Goal: Task Accomplishment & Management: Use online tool/utility

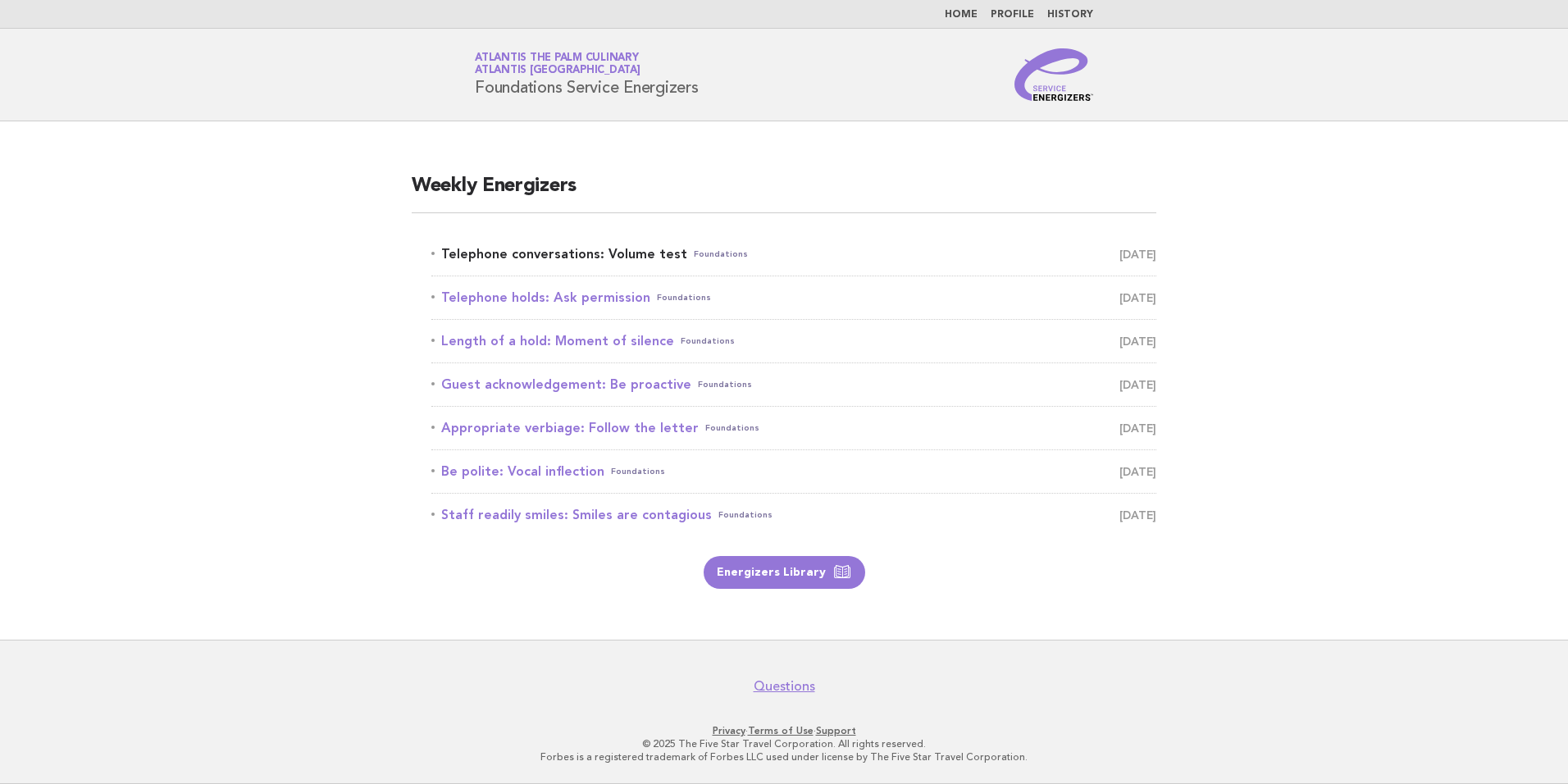
click at [602, 253] on link "Telephone conversations: Volume test Foundations August 19" at bounding box center [793, 254] width 725 height 23
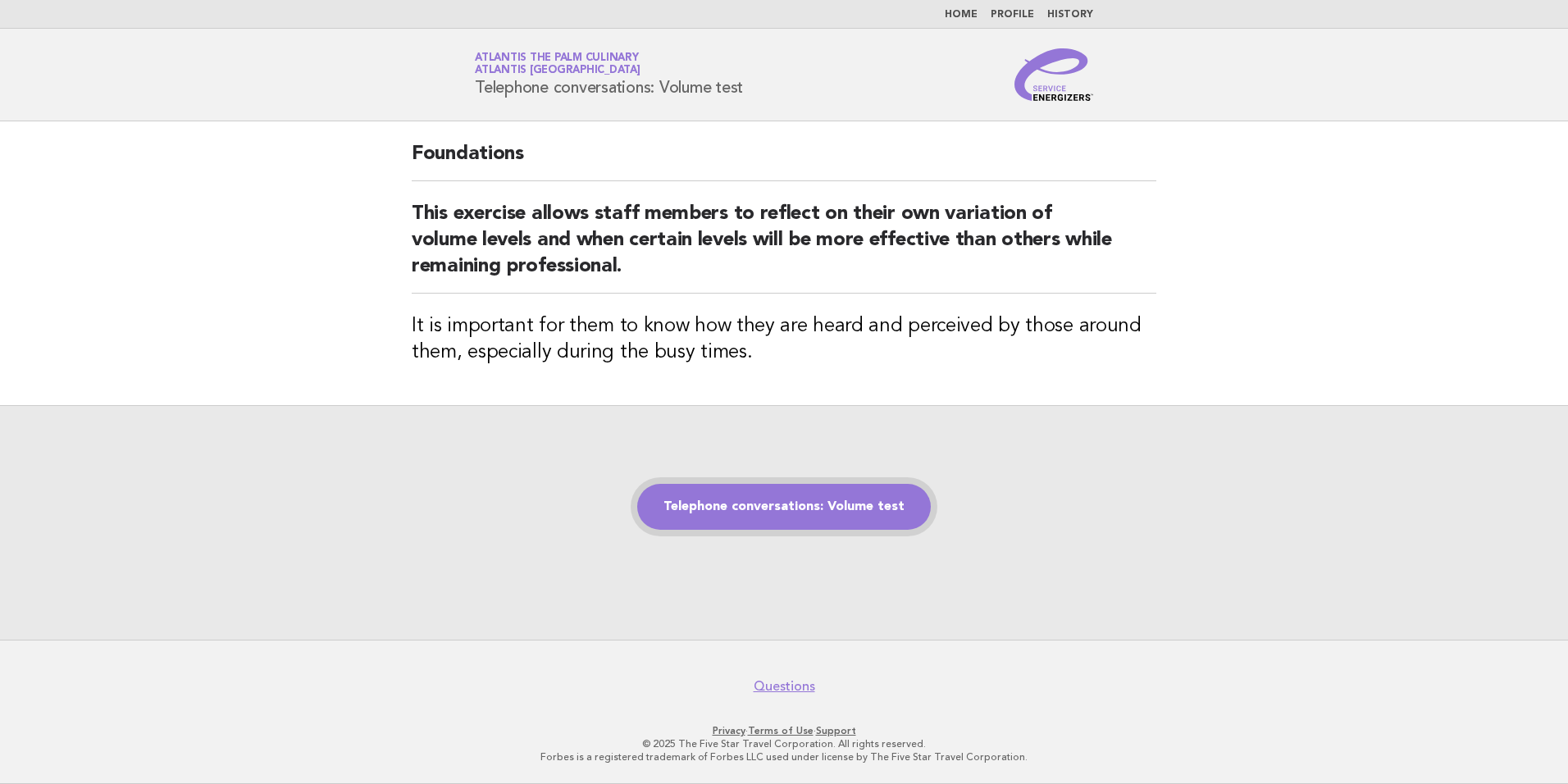
click at [806, 501] on link "Telephone conversations: Volume test" at bounding box center [783, 507] width 294 height 46
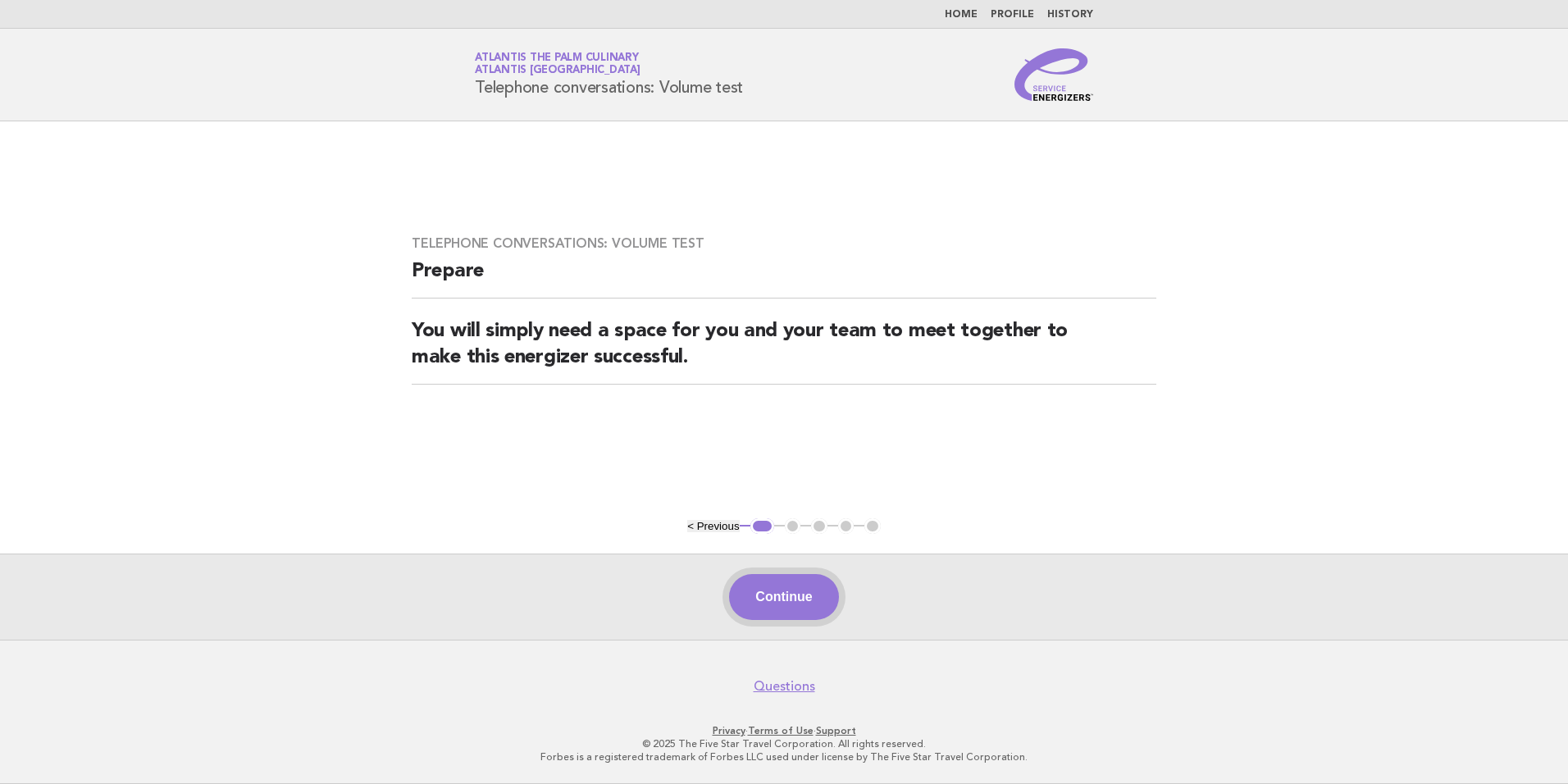
click at [781, 587] on button "Continue" at bounding box center [783, 596] width 109 height 46
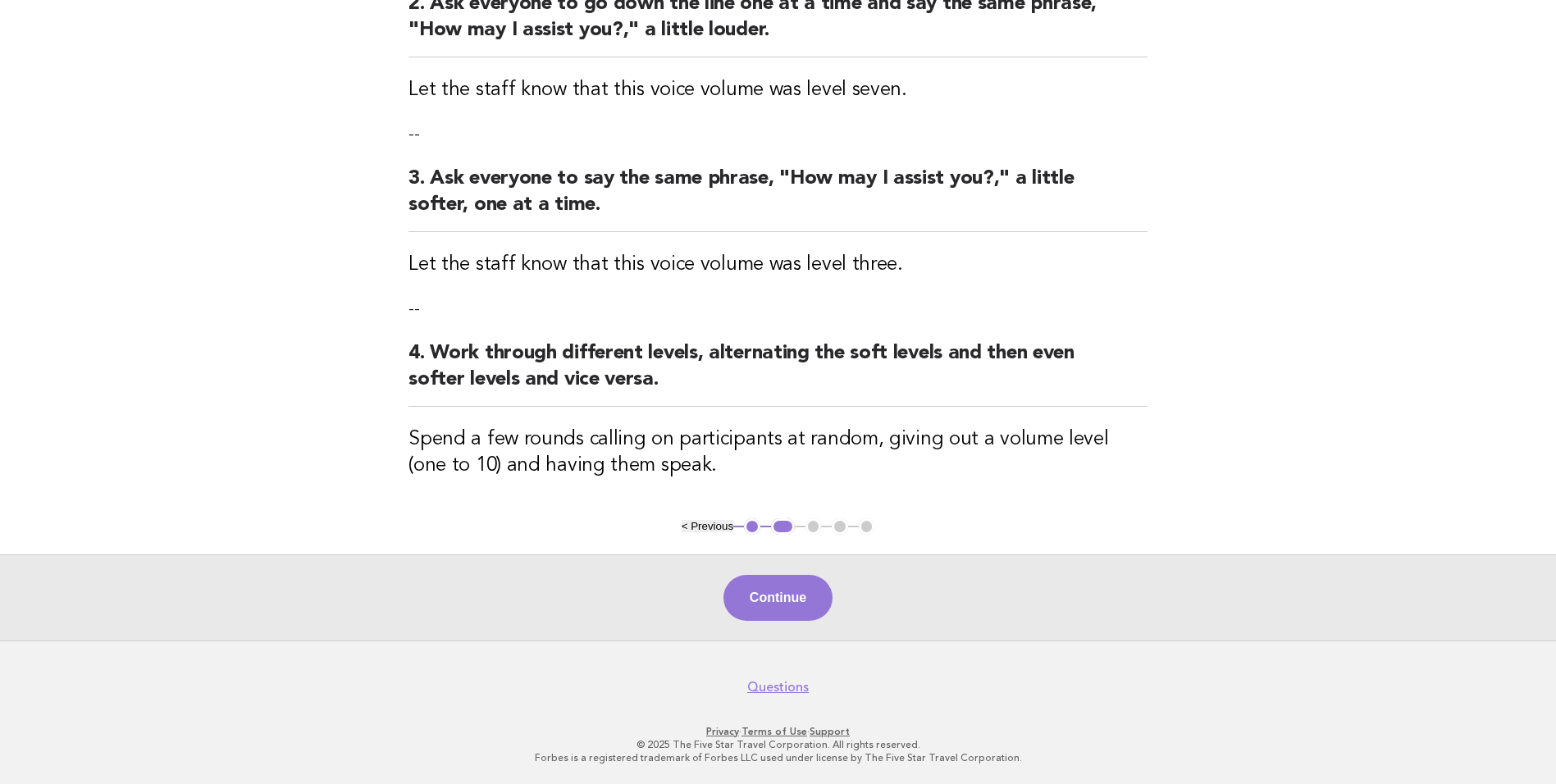
scroll to position [352, 0]
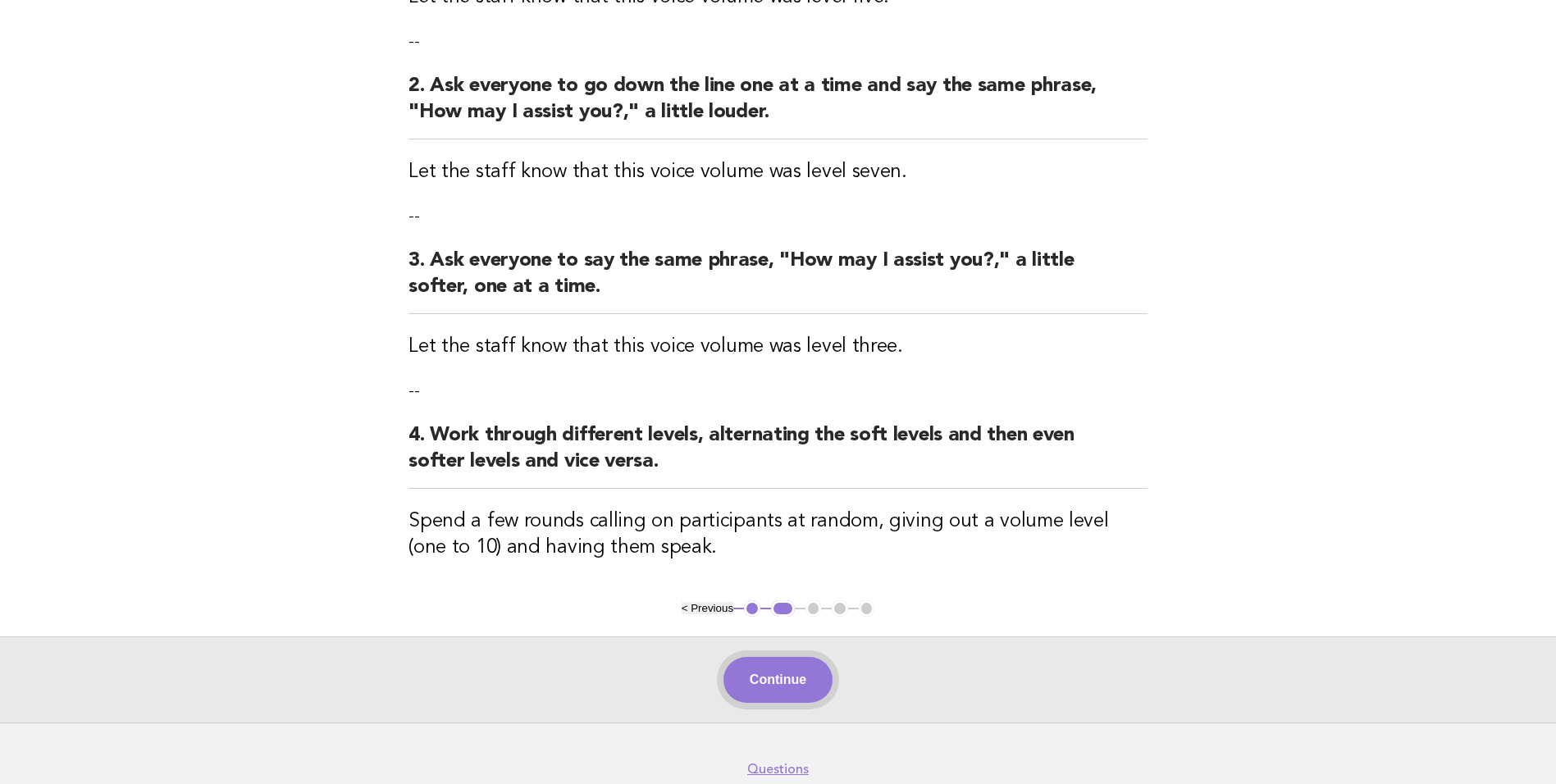
click at [794, 676] on button "Continue" at bounding box center [778, 679] width 109 height 46
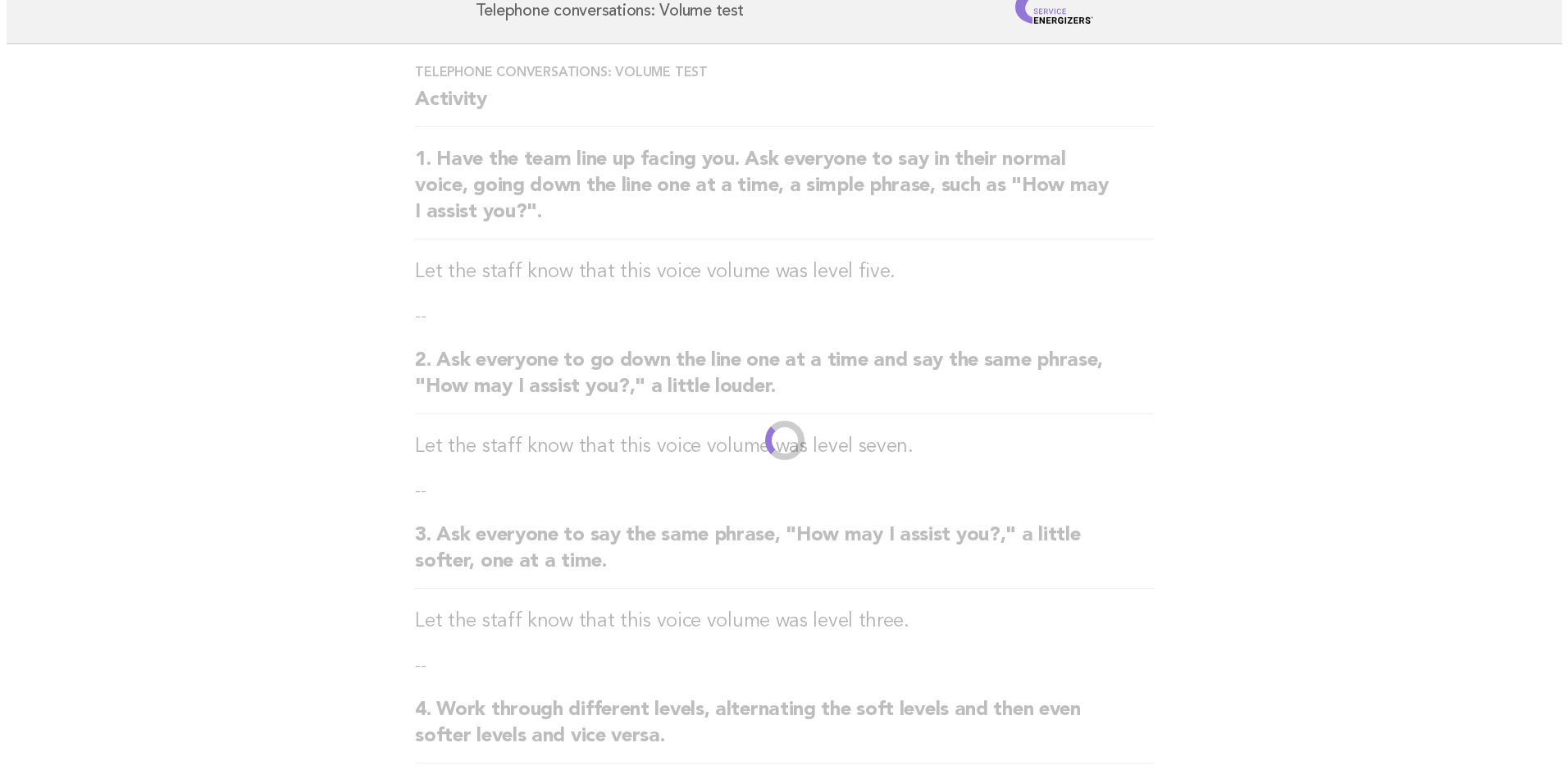
scroll to position [0, 0]
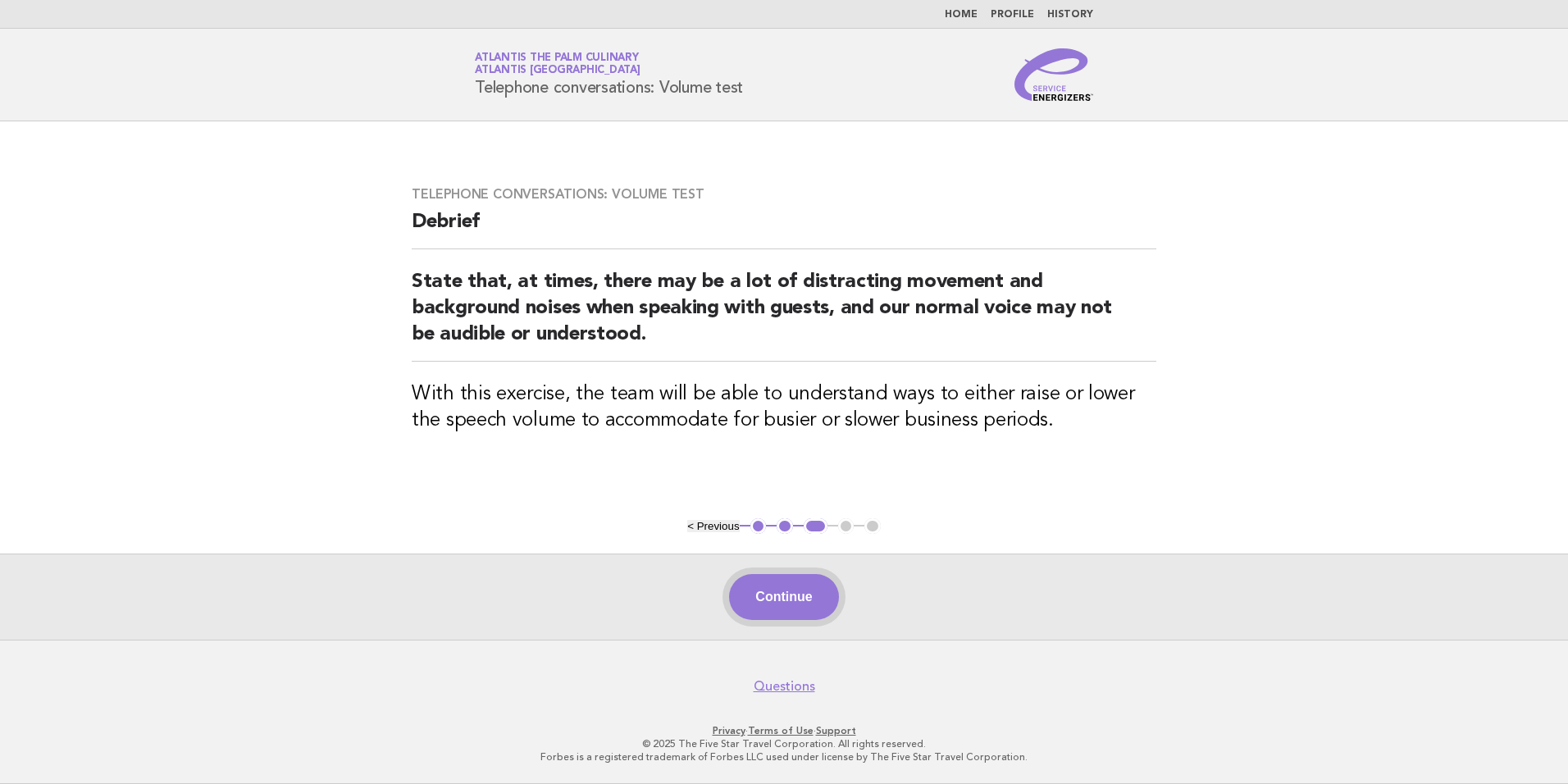
click at [789, 602] on button "Continue" at bounding box center [783, 596] width 109 height 46
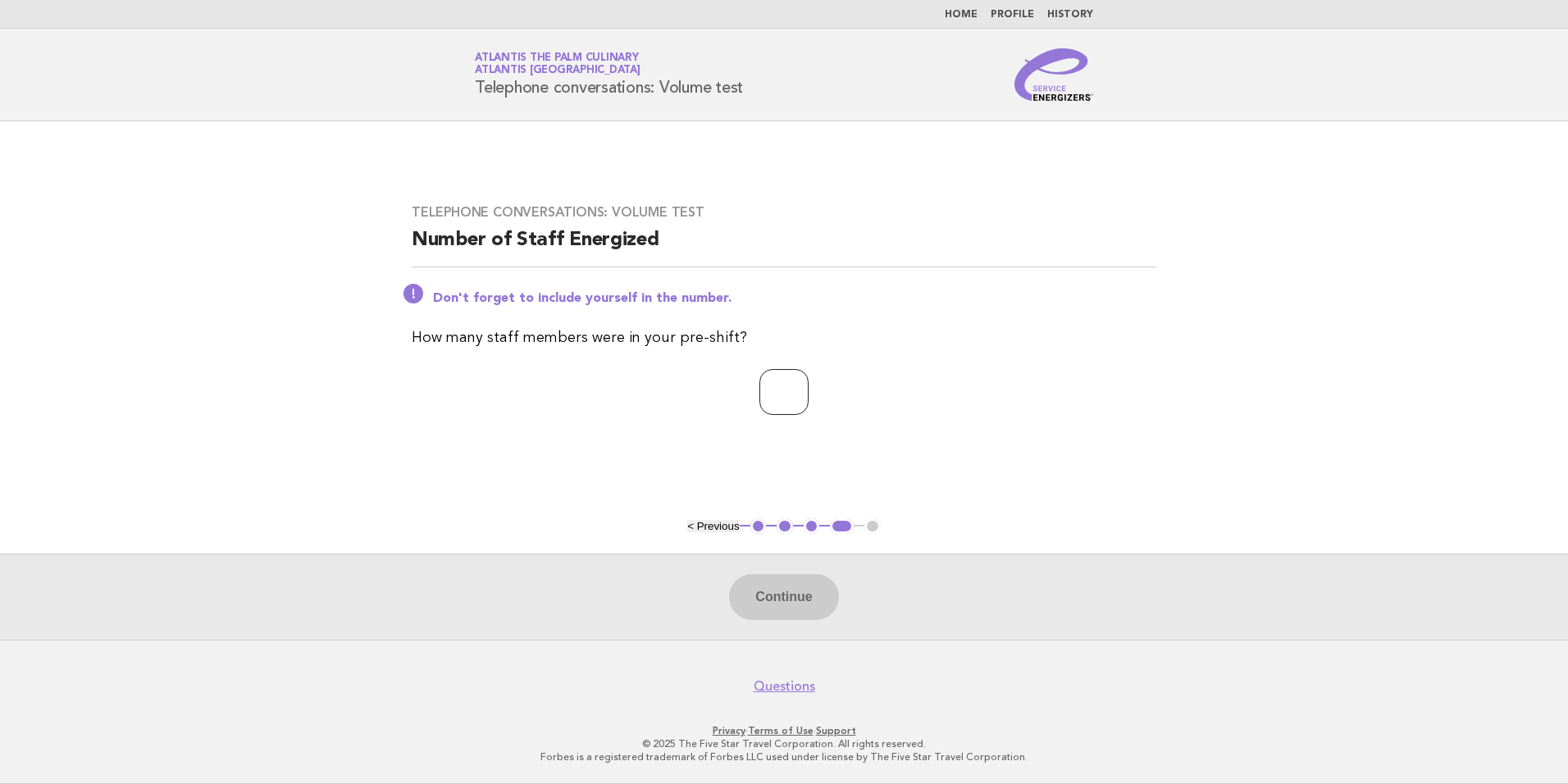
click at [808, 387] on input "*" at bounding box center [783, 391] width 49 height 46
type input "*"
click at [808, 387] on input "*" at bounding box center [783, 391] width 49 height 46
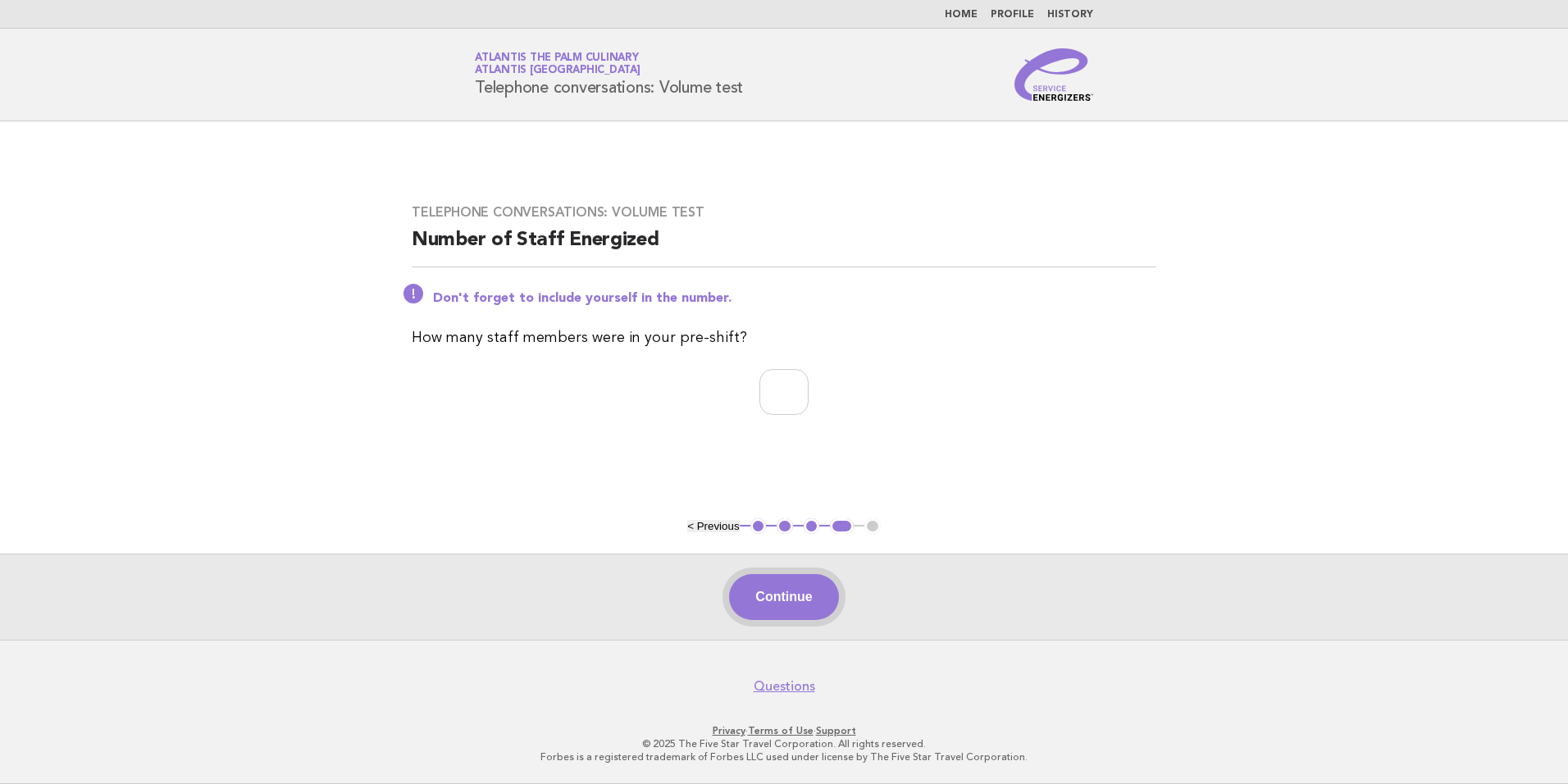
click at [771, 597] on button "Continue" at bounding box center [783, 596] width 109 height 46
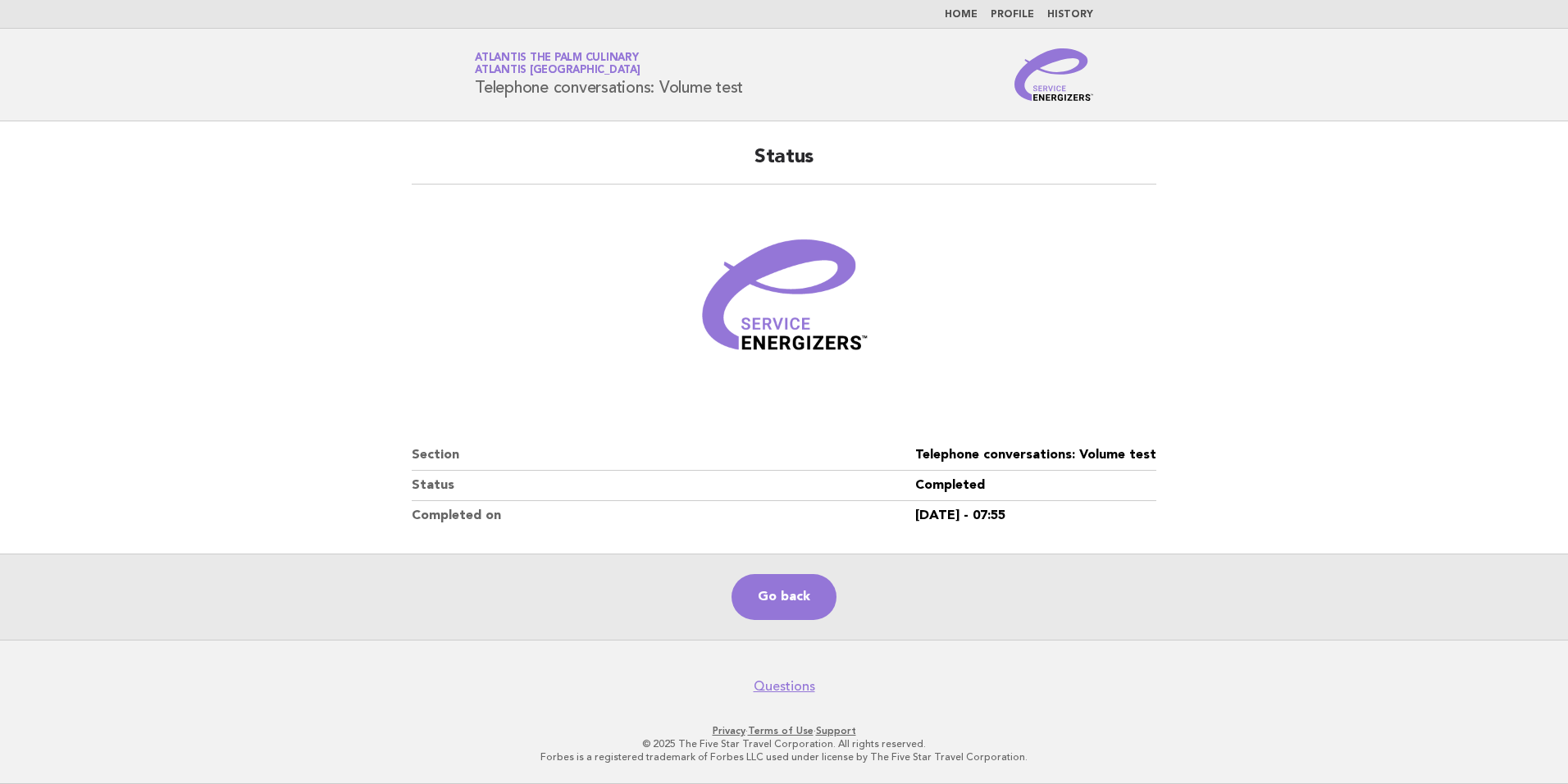
drag, startPoint x: 752, startPoint y: 88, endPoint x: 472, endPoint y: 85, distance: 280.0
click at [472, 85] on div "Service Energizers Atlantis The Palm Culinary Atlantis Dubai Telephone conversa…" at bounding box center [783, 74] width 664 height 53
copy h1 "Telephone conversations: Volume test"
